Goal: Transaction & Acquisition: Purchase product/service

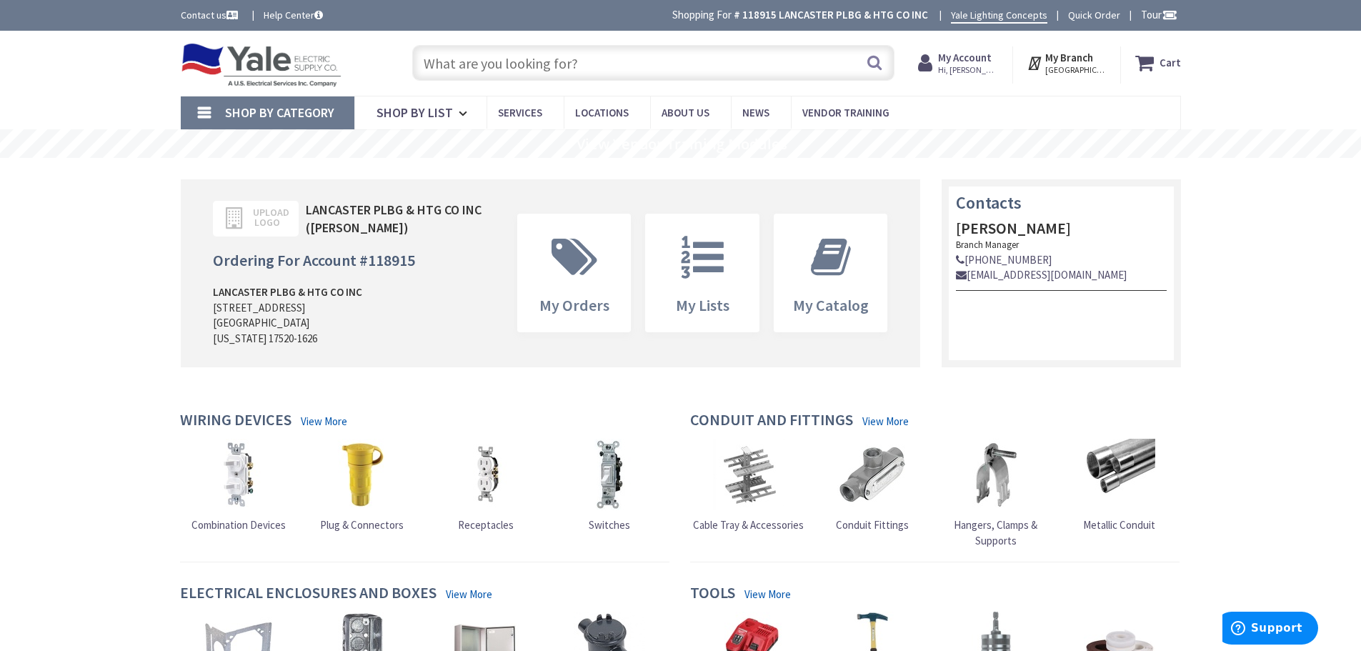
click at [668, 76] on input "text" at bounding box center [653, 63] width 482 height 36
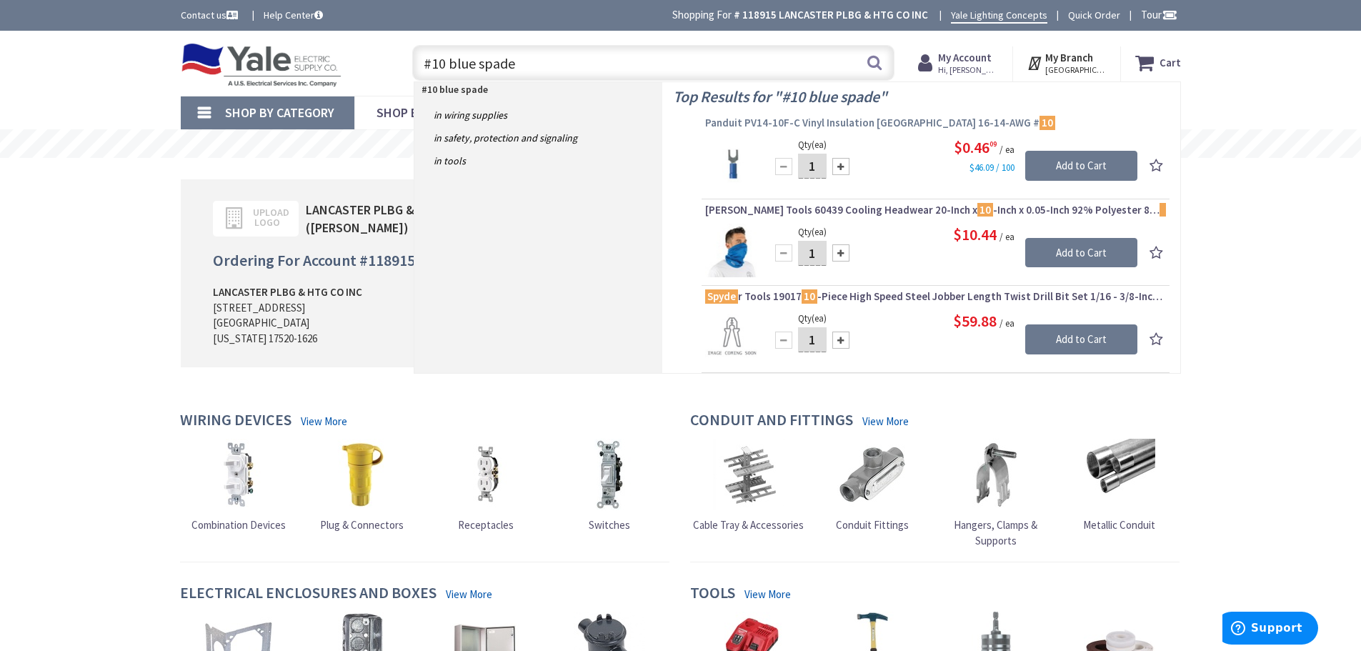
type input "#10 blue spade"
click at [743, 122] on span "Panduit PV14-10F-C Vinyl Insulation Copper Fork Terminal 16-14-AWG # 10" at bounding box center [935, 123] width 461 height 14
